Goal: Task Accomplishment & Management: Manage account settings

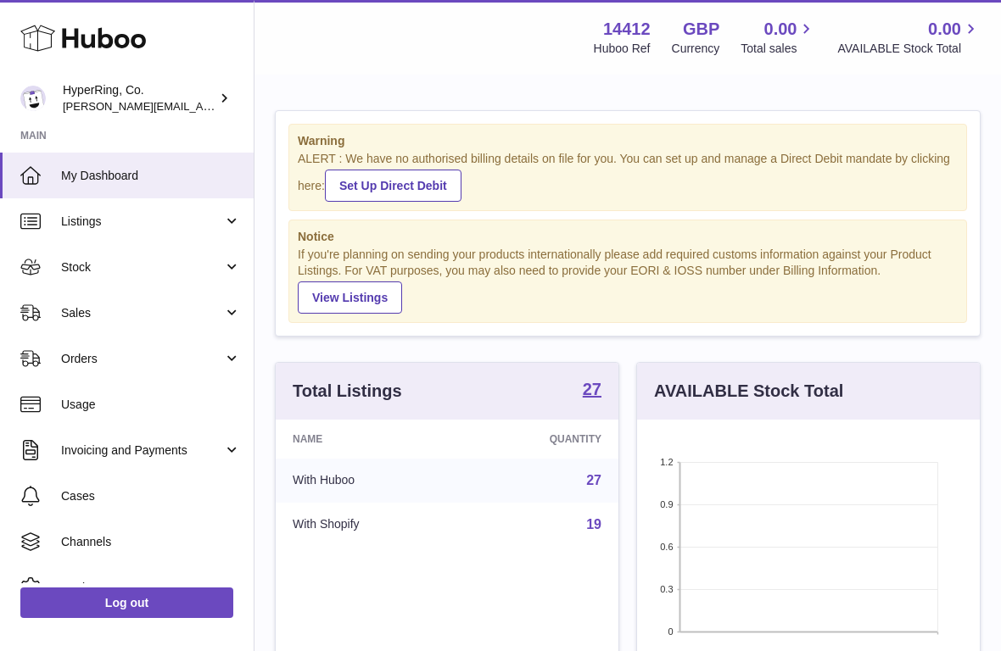
scroll to position [265, 343]
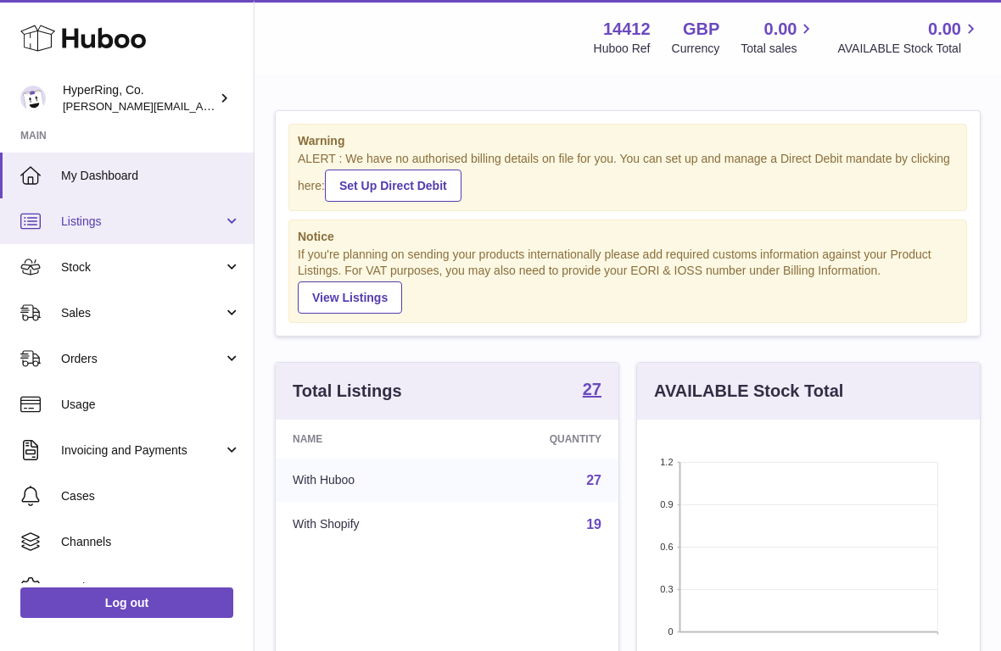
click at [205, 221] on span "Listings" at bounding box center [142, 222] width 162 height 16
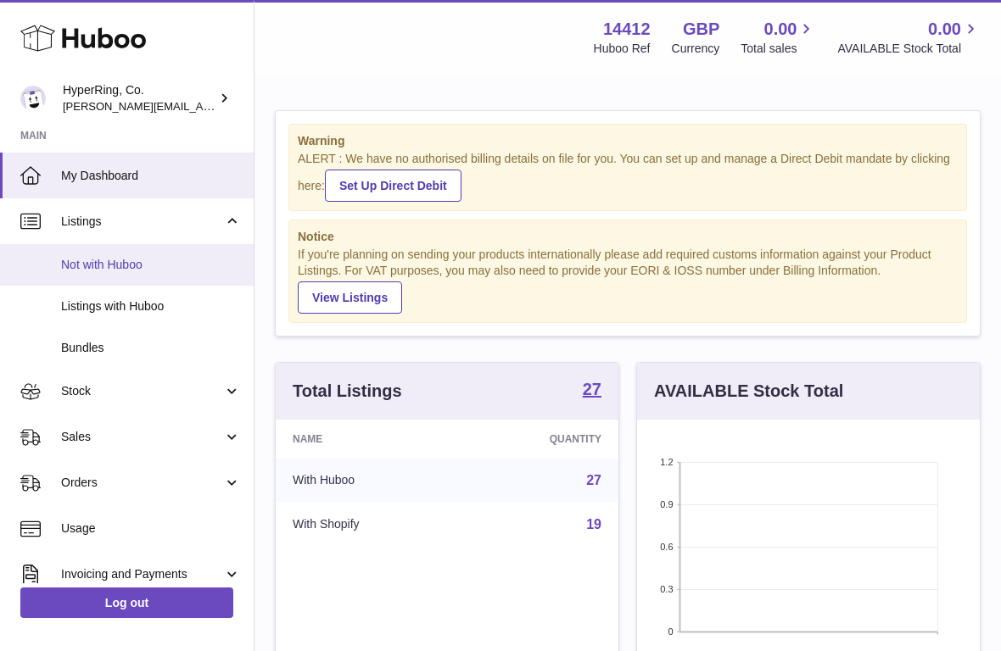
click at [119, 265] on span "Not with Huboo" at bounding box center [151, 265] width 180 height 16
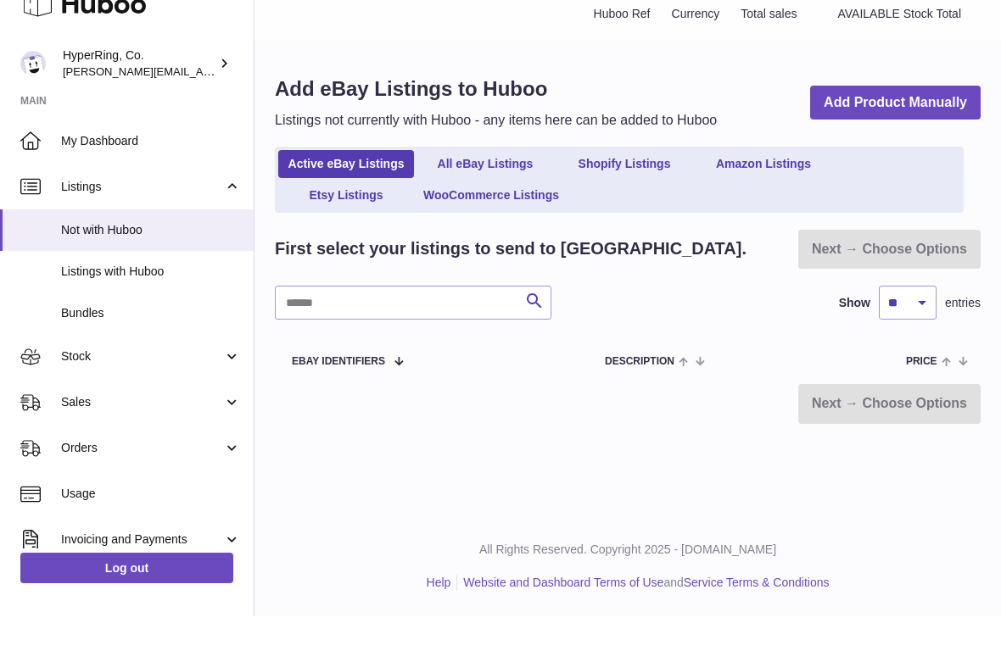
scroll to position [31, 0]
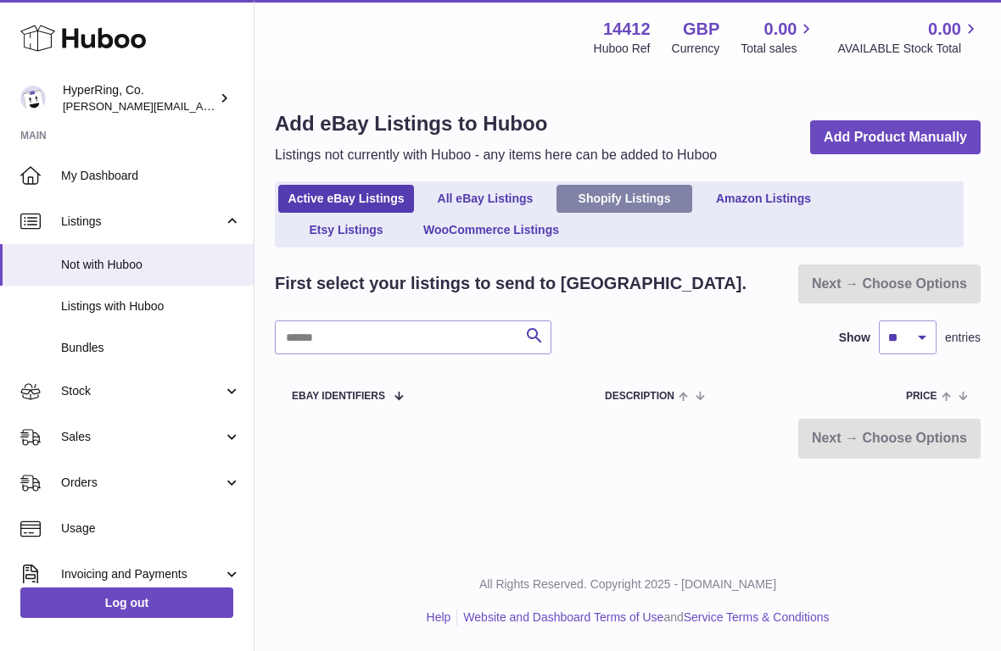
click at [635, 185] on link "Shopify Listings" at bounding box center [624, 199] width 136 height 28
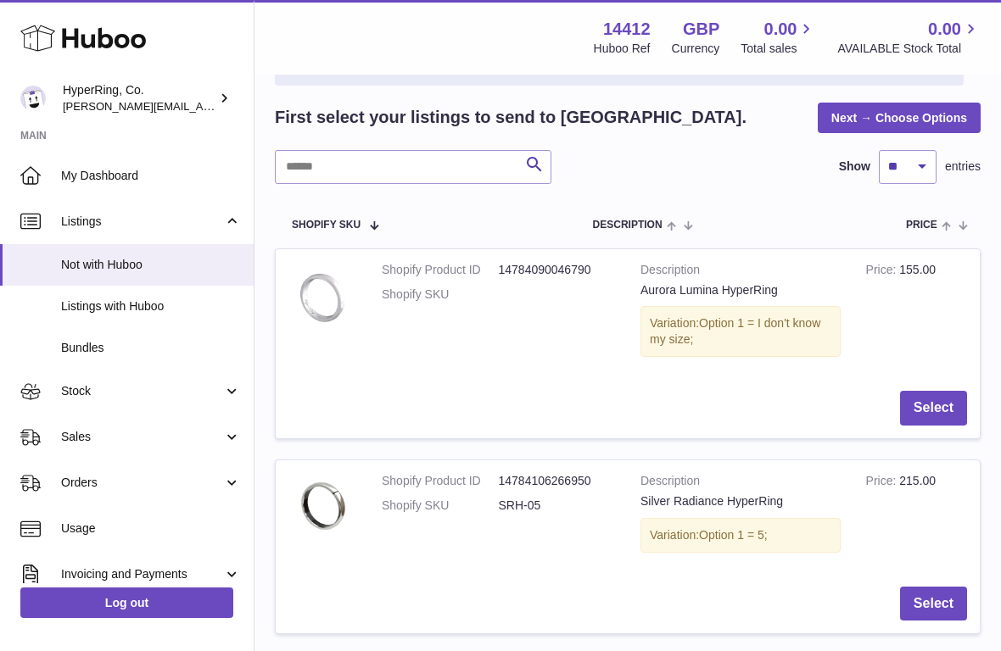
scroll to position [271, 0]
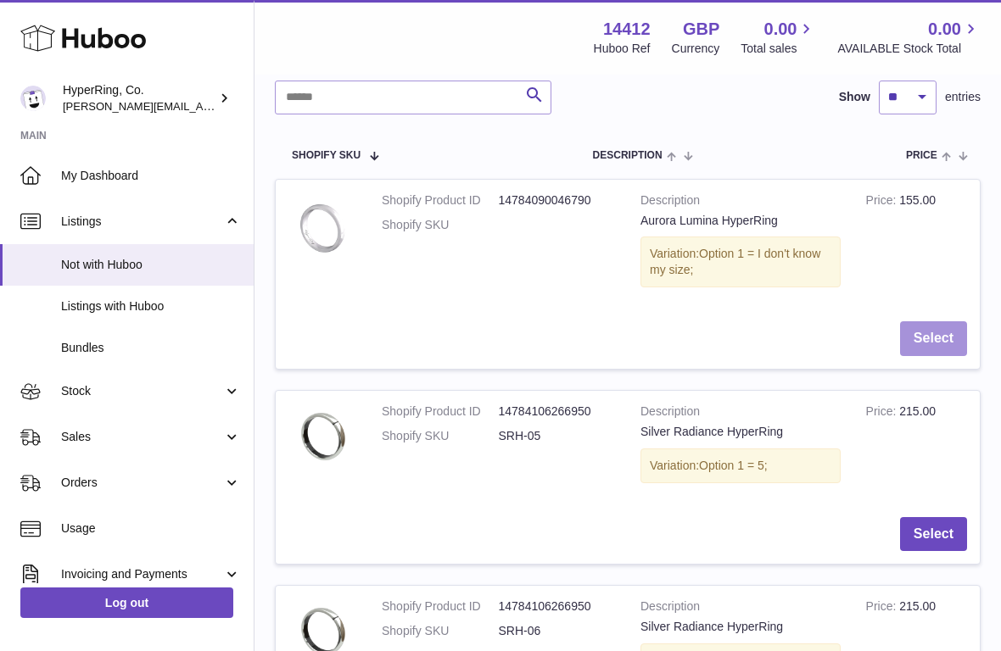
click at [929, 332] on button "Select" at bounding box center [933, 338] width 67 height 35
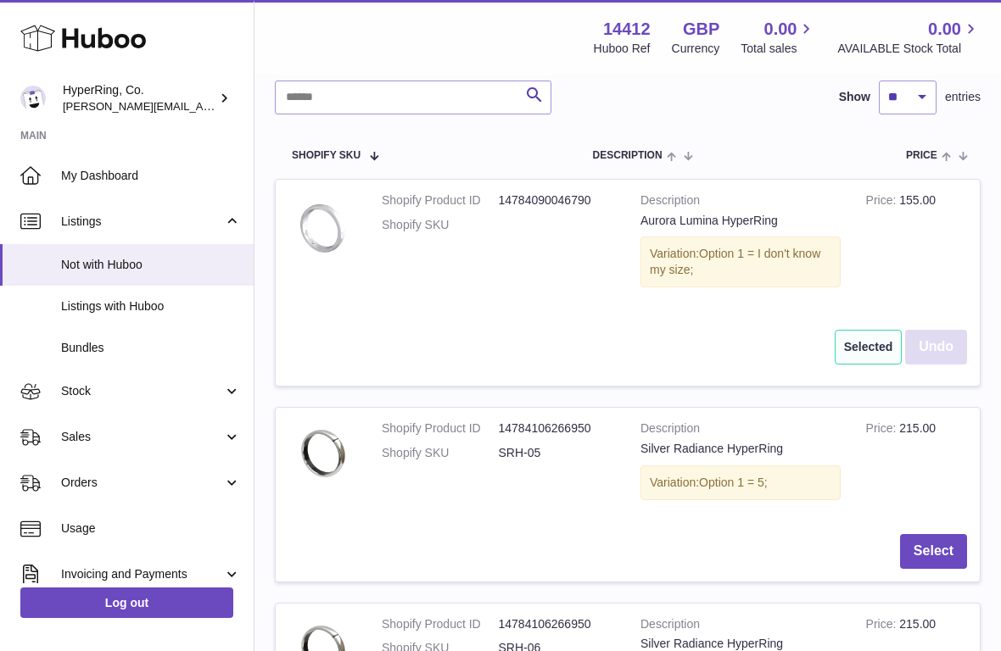
click at [937, 343] on button "Undo" at bounding box center [936, 347] width 62 height 35
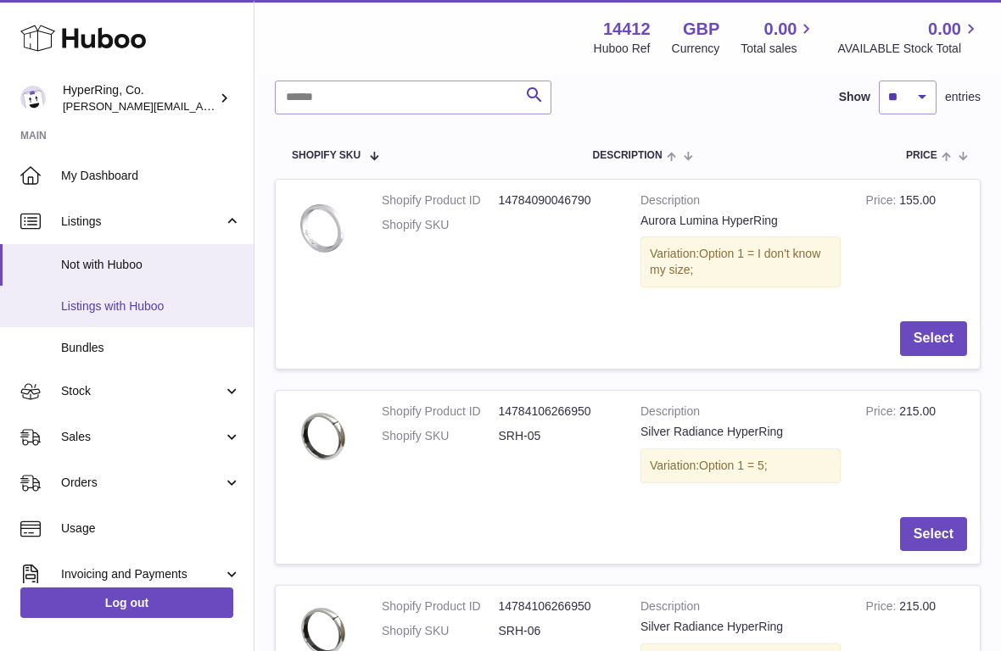
click at [154, 303] on span "Listings with Huboo" at bounding box center [151, 307] width 180 height 16
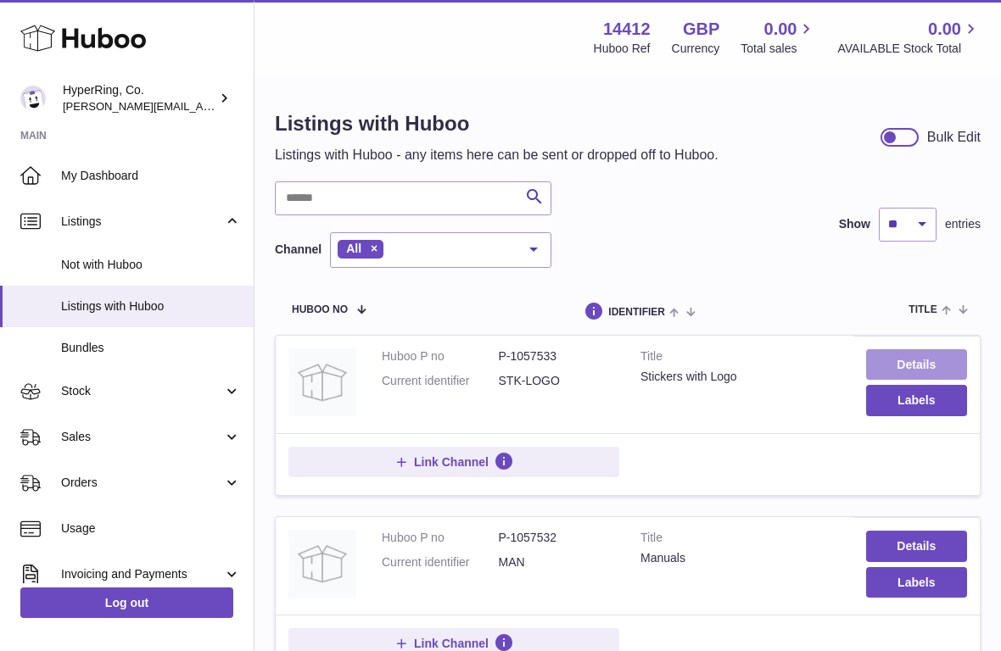
click at [897, 363] on link "Details" at bounding box center [916, 364] width 101 height 31
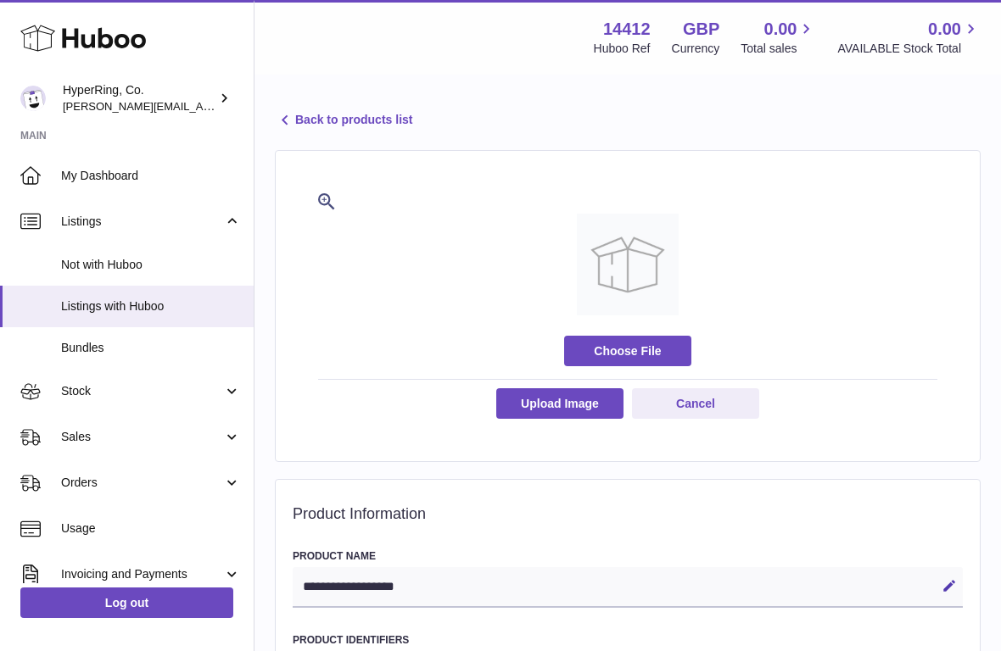
select select
select select "****"
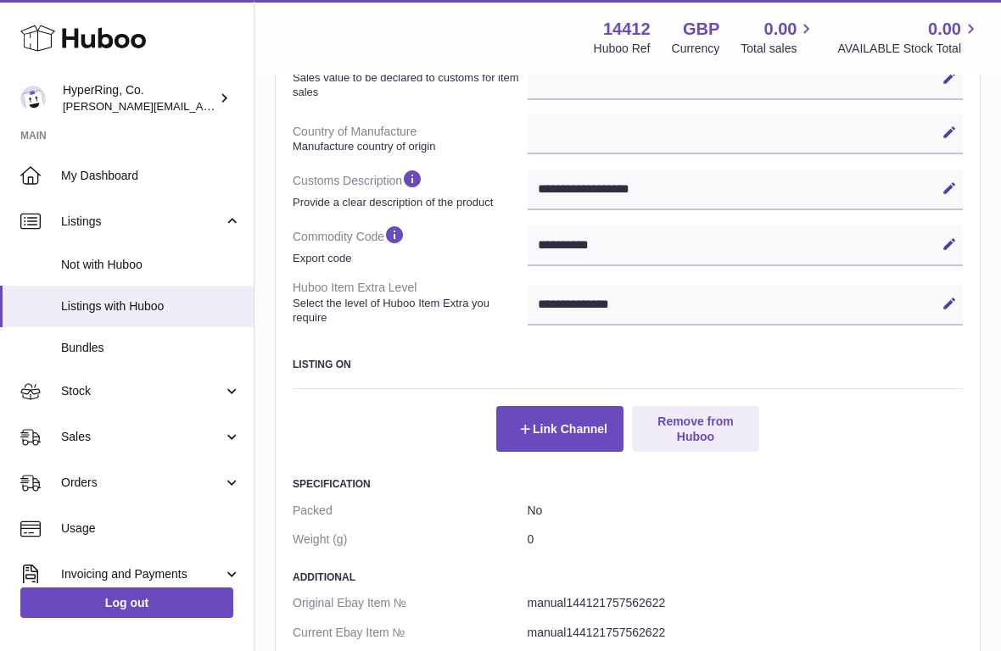
scroll to position [887, 0]
